Goal: Transaction & Acquisition: Purchase product/service

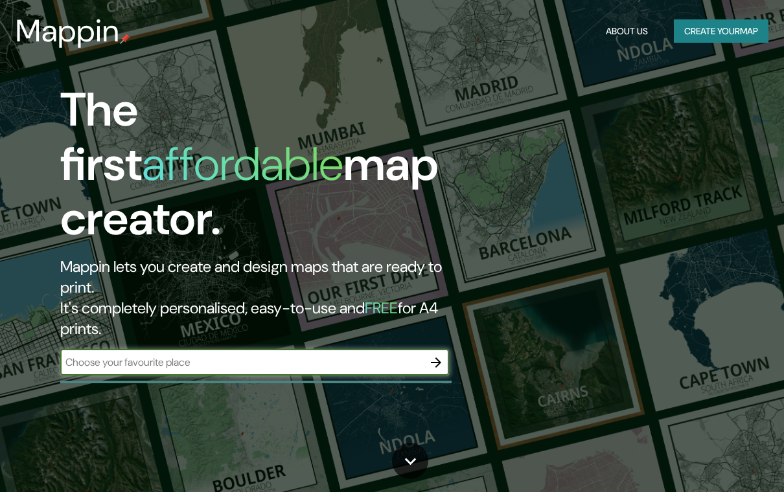
click at [118, 355] on input "text" at bounding box center [241, 362] width 363 height 15
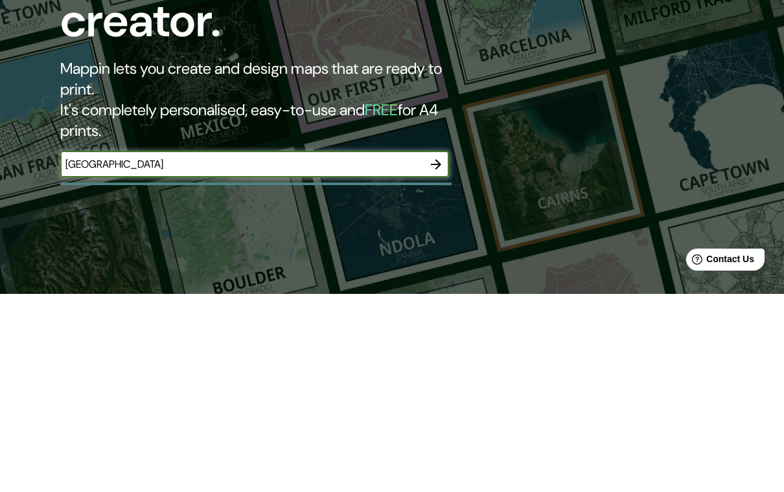
type input "[GEOGRAPHIC_DATA]"
click at [438, 358] on icon "button" at bounding box center [436, 363] width 10 height 10
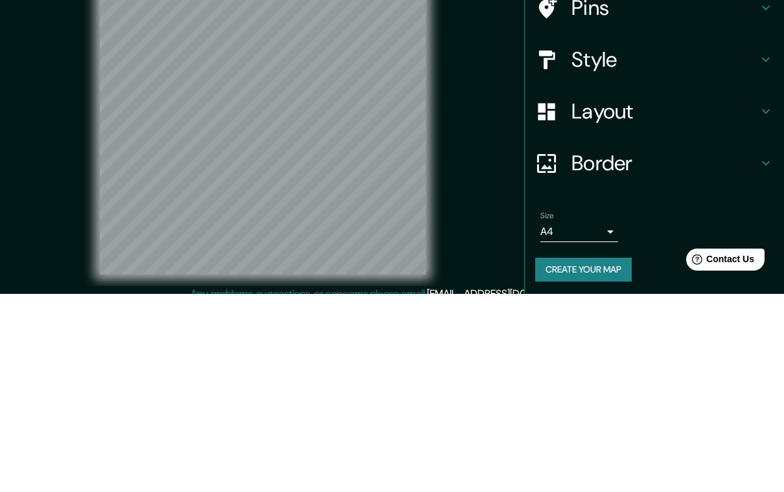
scroll to position [31, 0]
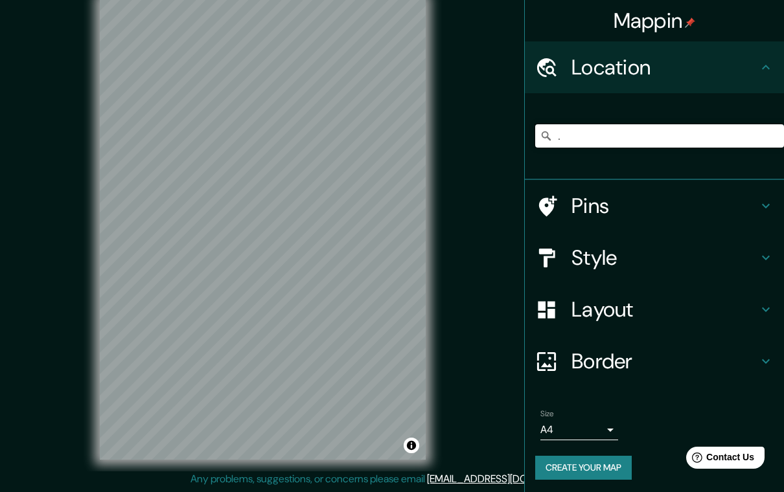
type input "."
click at [94, 104] on div "© Mapbox © OpenStreetMap Improve this map" at bounding box center [263, 229] width 706 height 443
click at [366, 131] on div at bounding box center [371, 135] width 10 height 10
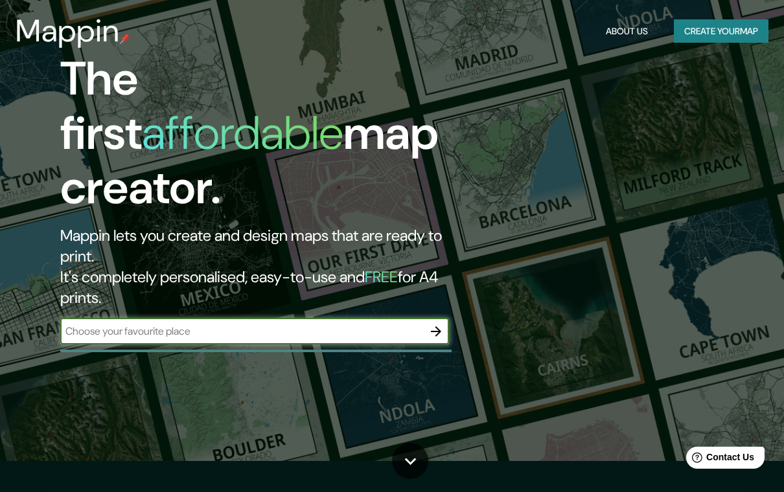
scroll to position [198, 0]
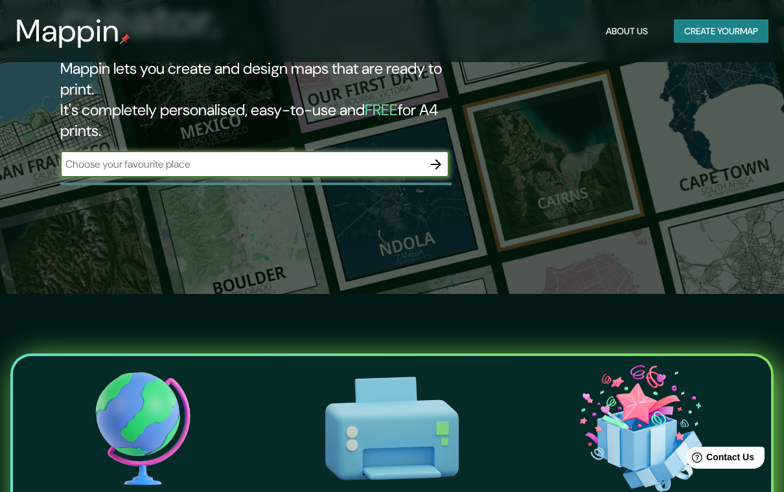
click at [102, 157] on input "text" at bounding box center [241, 164] width 363 height 15
type input "[GEOGRAPHIC_DATA]"
click at [434, 157] on icon "button" at bounding box center [436, 165] width 16 height 16
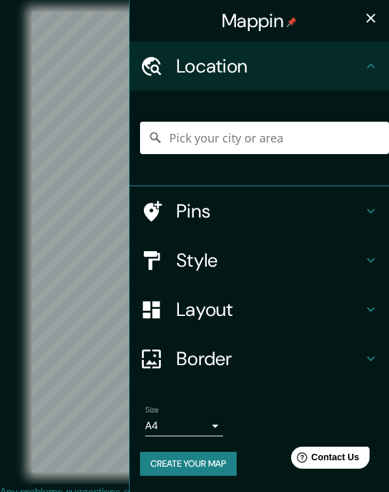
click at [376, 13] on icon "button" at bounding box center [371, 18] width 16 height 16
